Goal: Transaction & Acquisition: Purchase product/service

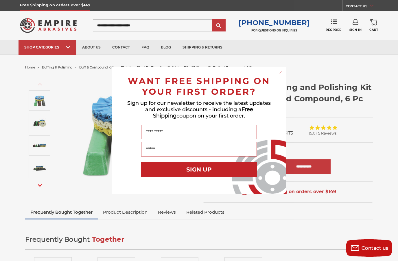
click at [282, 74] on circle "Close dialog" at bounding box center [280, 72] width 5 height 5
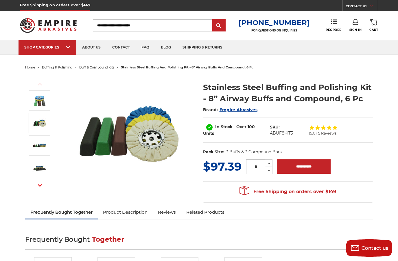
click at [49, 128] on link at bounding box center [40, 123] width 22 height 20
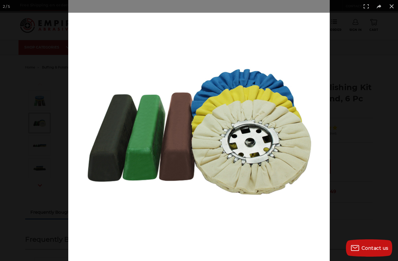
click at [393, 6] on button at bounding box center [391, 6] width 13 height 13
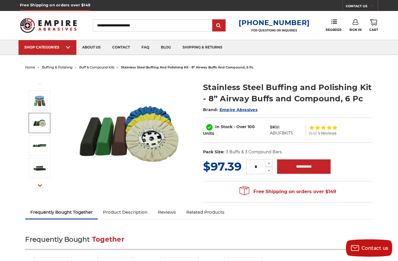
click at [106, 67] on span "buff & compound kits" at bounding box center [96, 67] width 35 height 4
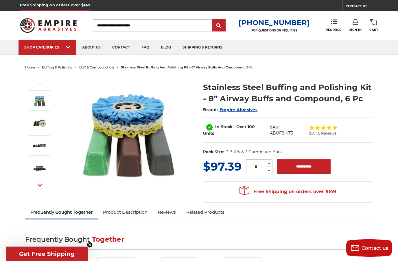
click at [130, 116] on img at bounding box center [129, 134] width 116 height 116
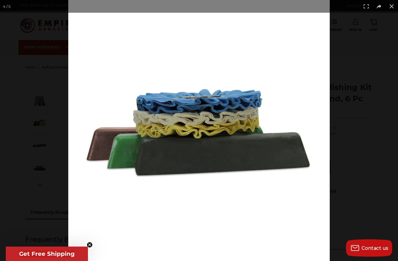
click at [395, 6] on button at bounding box center [391, 6] width 13 height 13
